Goal: Check status: Check status

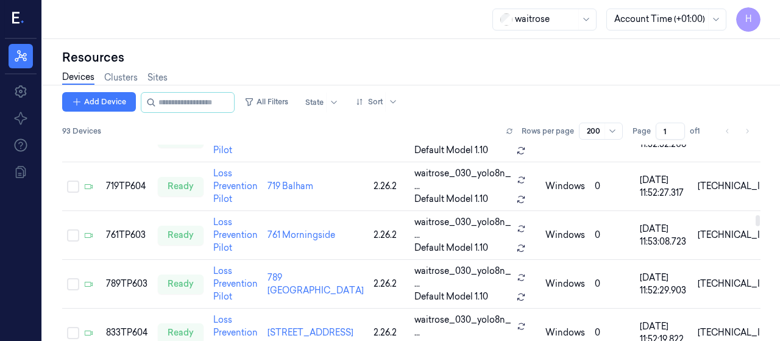
scroll to position [1676, 0]
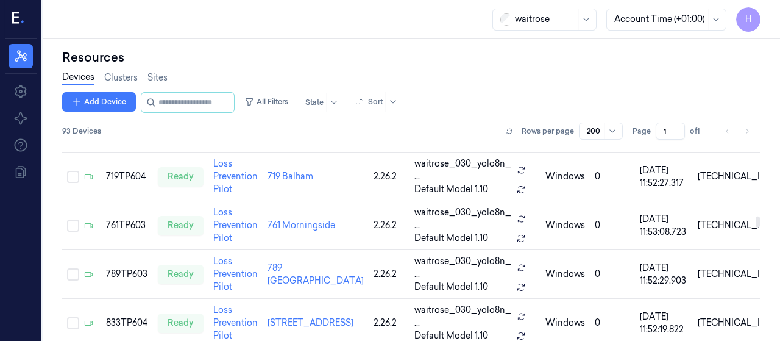
drag, startPoint x: 759, startPoint y: 147, endPoint x: 771, endPoint y: 217, distance: 71.0
click at [760, 217] on div at bounding box center [757, 221] width 4 height 11
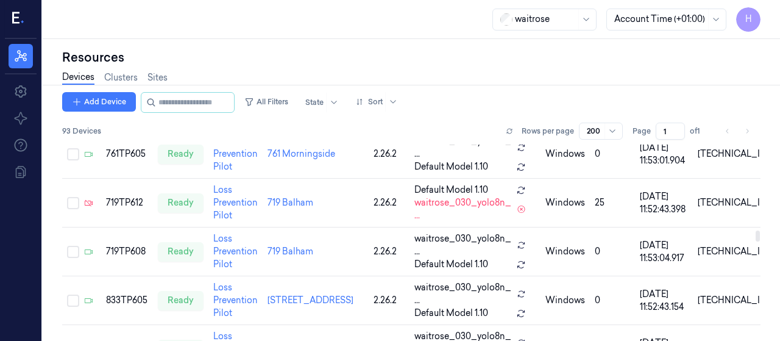
scroll to position [1963, 0]
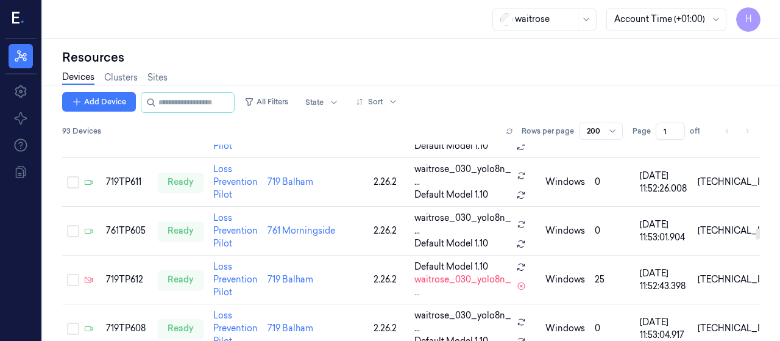
drag, startPoint x: 757, startPoint y: 220, endPoint x: 758, endPoint y: 232, distance: 12.2
click at [758, 232] on div at bounding box center [757, 233] width 4 height 11
click at [308, 216] on td "761 Morningside" at bounding box center [316, 231] width 106 height 49
drag, startPoint x: 166, startPoint y: 222, endPoint x: 130, endPoint y: 219, distance: 35.5
click at [130, 219] on td "761TP605" at bounding box center [127, 231] width 52 height 49
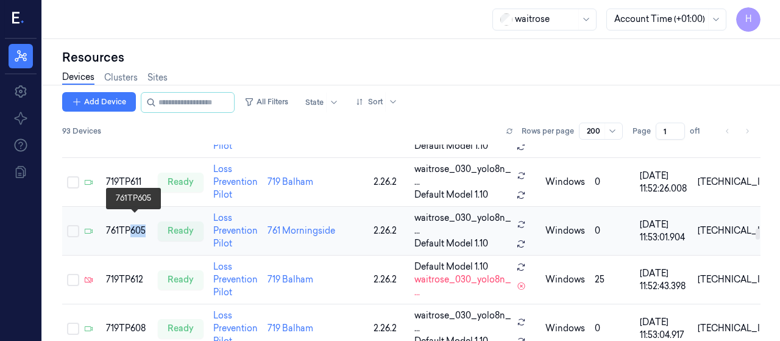
click at [130, 219] on td "761TP605" at bounding box center [127, 231] width 52 height 49
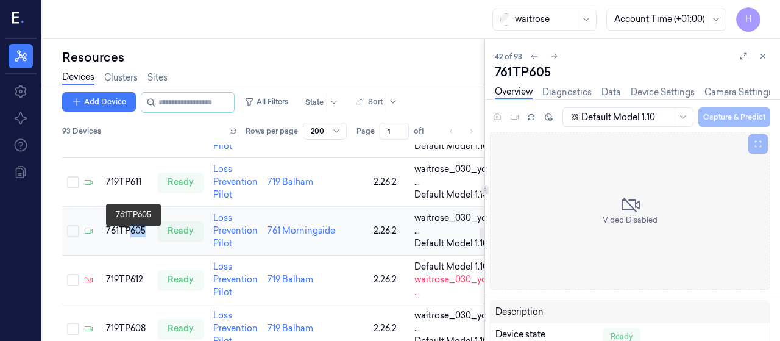
scroll to position [1942, 0]
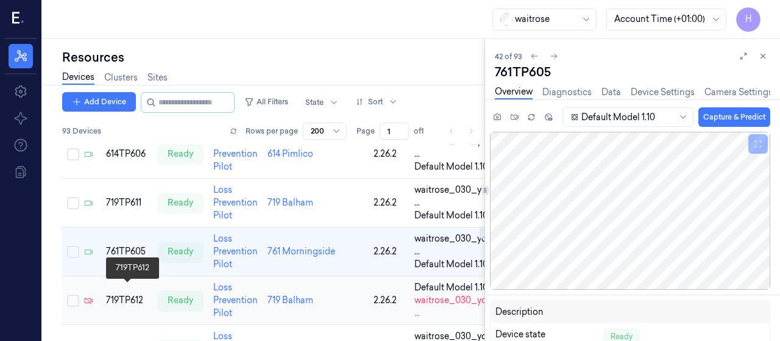
click at [133, 294] on div "719TP612" at bounding box center [127, 300] width 42 height 13
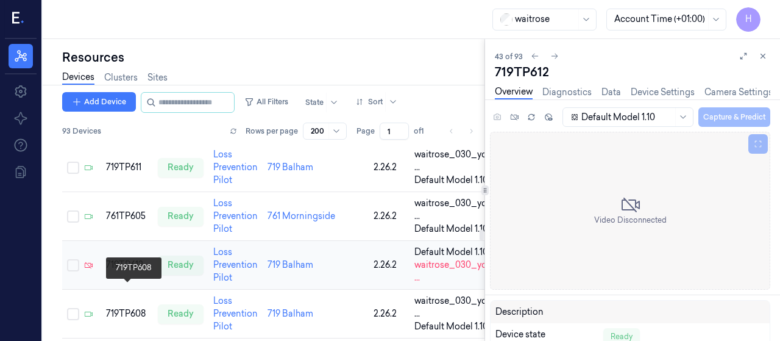
scroll to position [1991, 0]
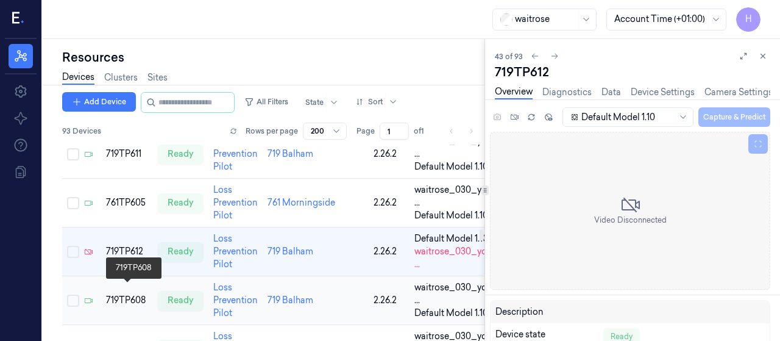
click at [126, 294] on div "719TP608" at bounding box center [127, 300] width 42 height 13
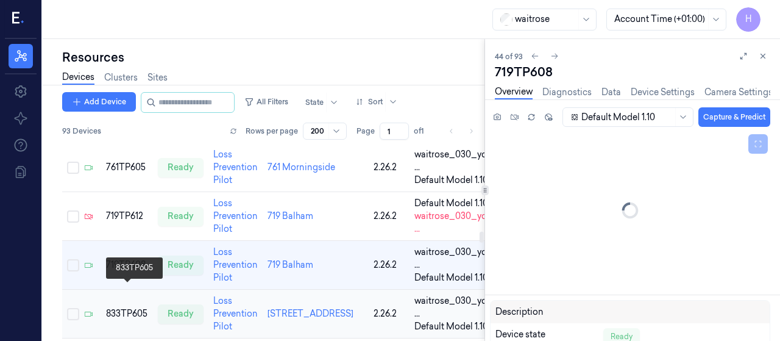
scroll to position [2040, 0]
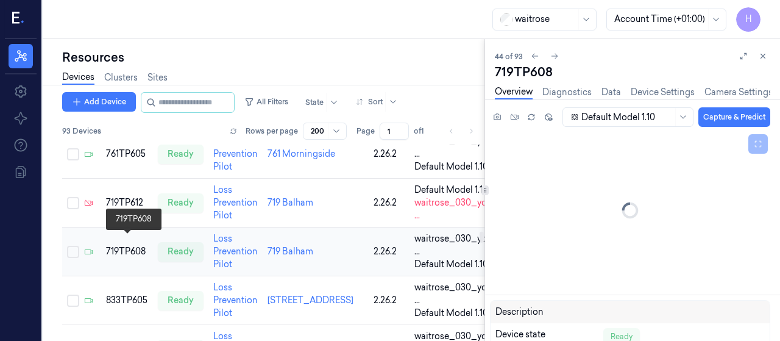
click at [121, 245] on div "719TP608" at bounding box center [127, 251] width 42 height 13
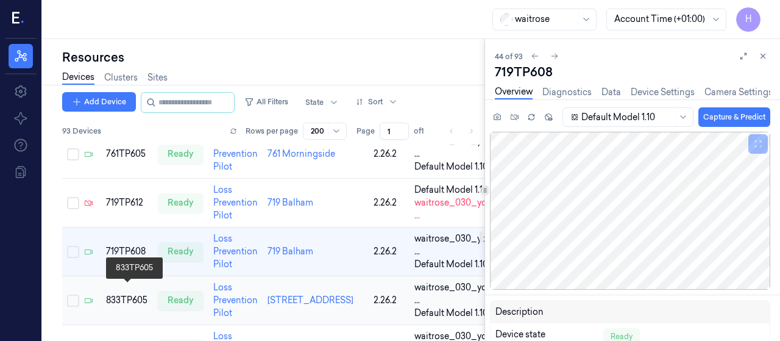
click at [129, 294] on div "833TP605" at bounding box center [127, 300] width 42 height 13
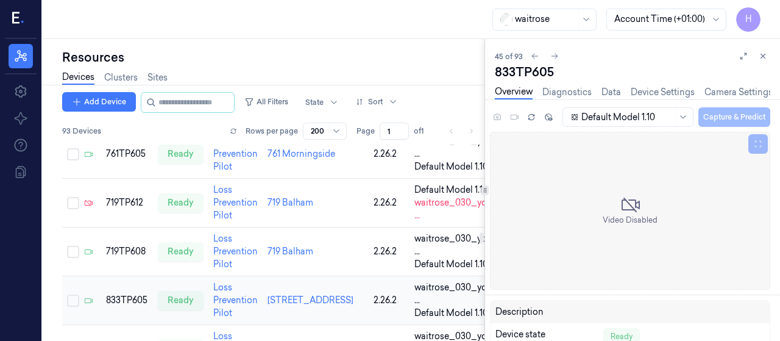
scroll to position [2088, 0]
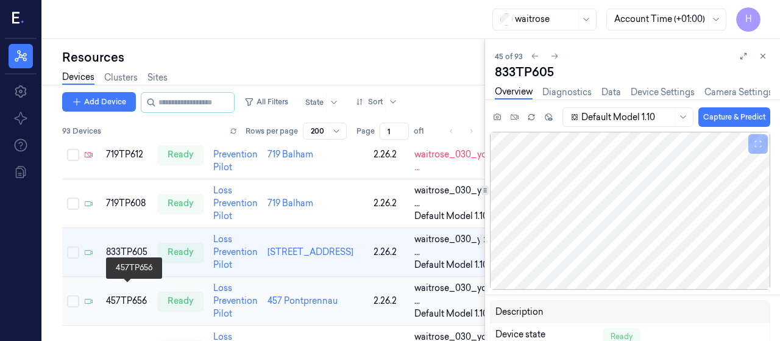
click at [125, 296] on div "457TP656" at bounding box center [127, 300] width 42 height 13
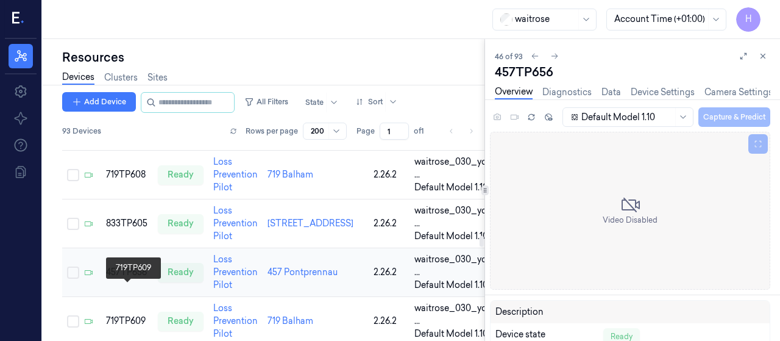
scroll to position [2137, 0]
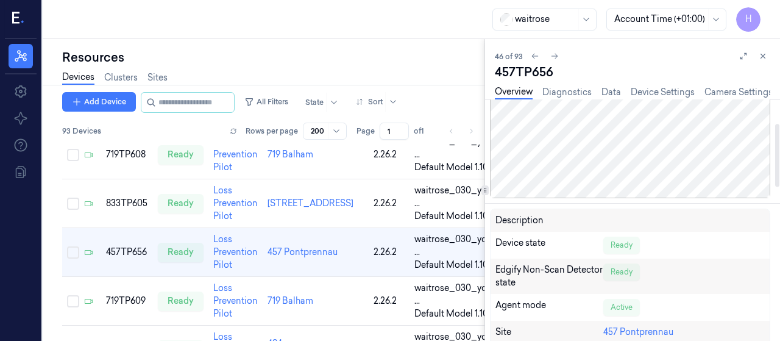
drag, startPoint x: 779, startPoint y: 151, endPoint x: 776, endPoint y: 174, distance: 22.7
click at [776, 174] on div at bounding box center [777, 155] width 4 height 63
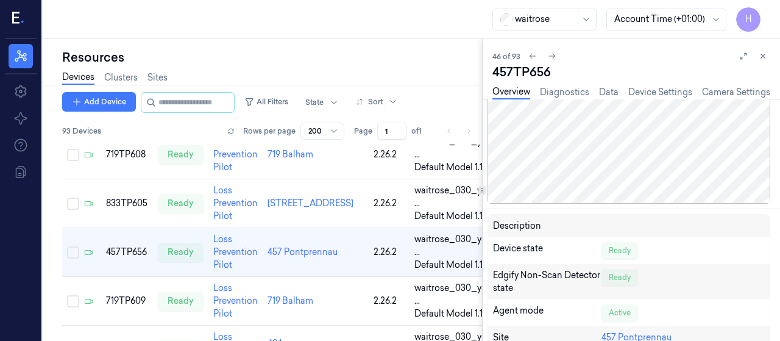
click at [482, 224] on div at bounding box center [482, 190] width 1 height 302
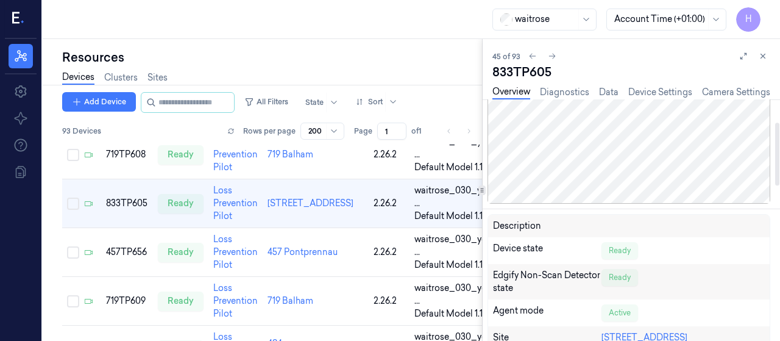
scroll to position [2088, 0]
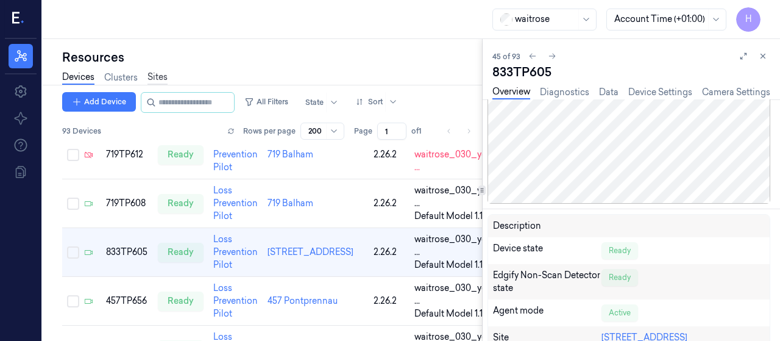
click at [155, 71] on link "Sites" at bounding box center [157, 78] width 20 height 14
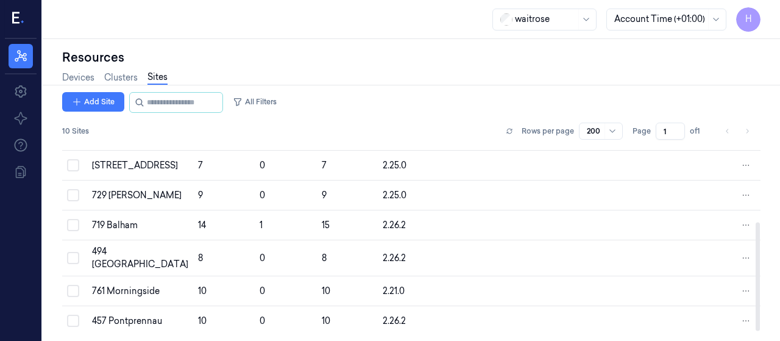
scroll to position [157, 0]
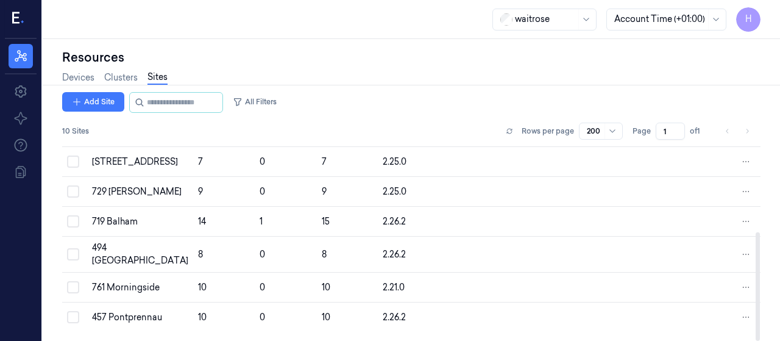
drag, startPoint x: 757, startPoint y: 202, endPoint x: 758, endPoint y: 311, distance: 109.7
click at [758, 311] on div at bounding box center [757, 286] width 4 height 108
click at [101, 319] on div "457 Pontprennau" at bounding box center [140, 317] width 96 height 13
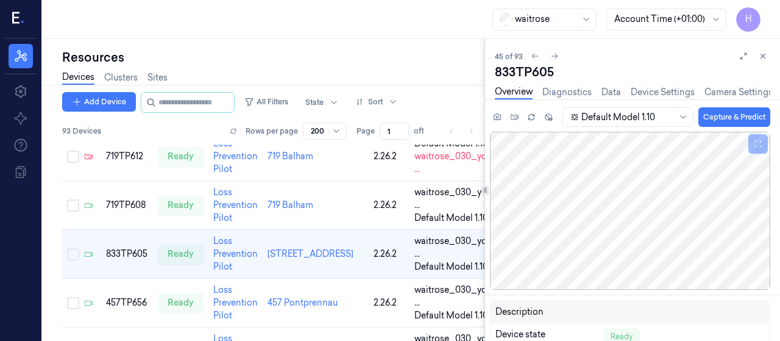
scroll to position [2088, 0]
